Goal: Information Seeking & Learning: Learn about a topic

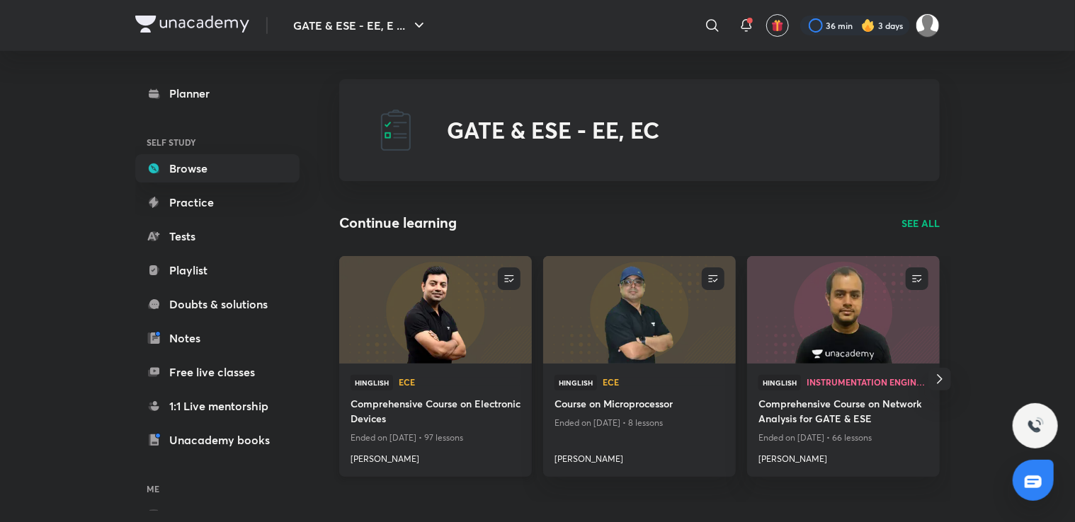
click at [416, 404] on h4 "Comprehensive Course on Electronic Devices" at bounding box center [435, 412] width 170 height 33
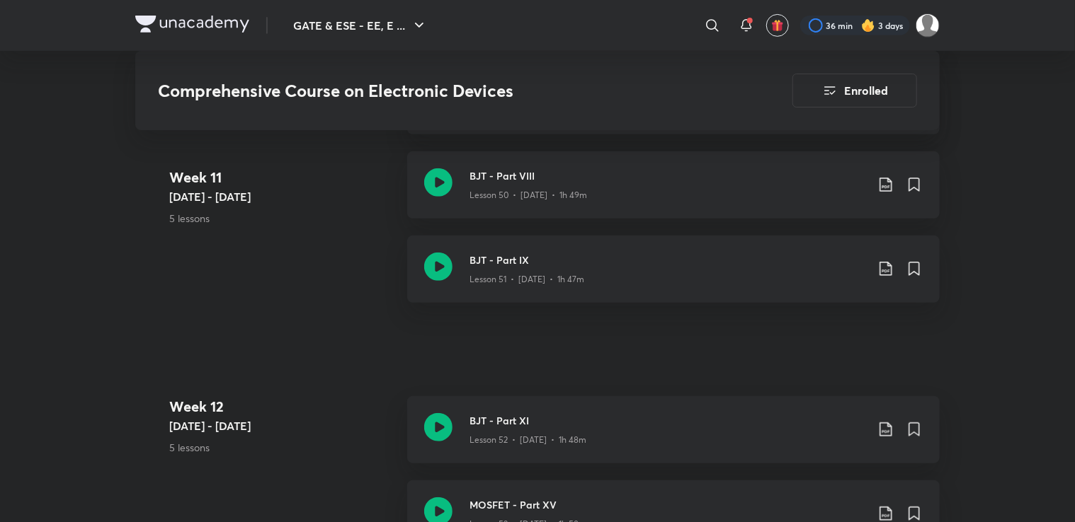
scroll to position [5677, 0]
click at [992, 132] on div "GATE & ESE - EE, E ... ​ 36 min 3 days Comprehensive Course on Electronic Devic…" at bounding box center [537, 76] width 1075 height 11506
click at [886, 265] on icon at bounding box center [885, 268] width 17 height 17
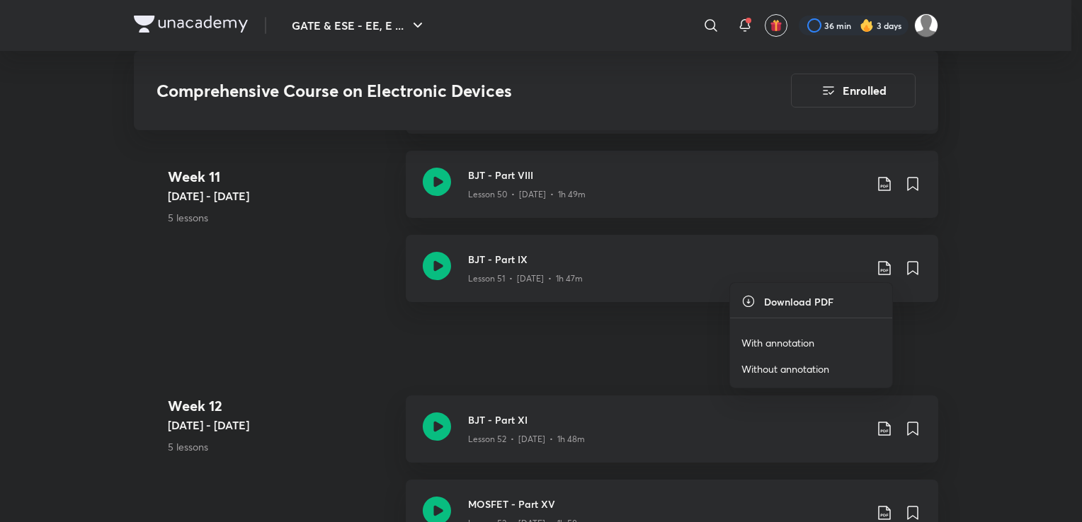
click at [791, 342] on p "With annotation" at bounding box center [777, 343] width 73 height 15
